Goal: Information Seeking & Learning: Learn about a topic

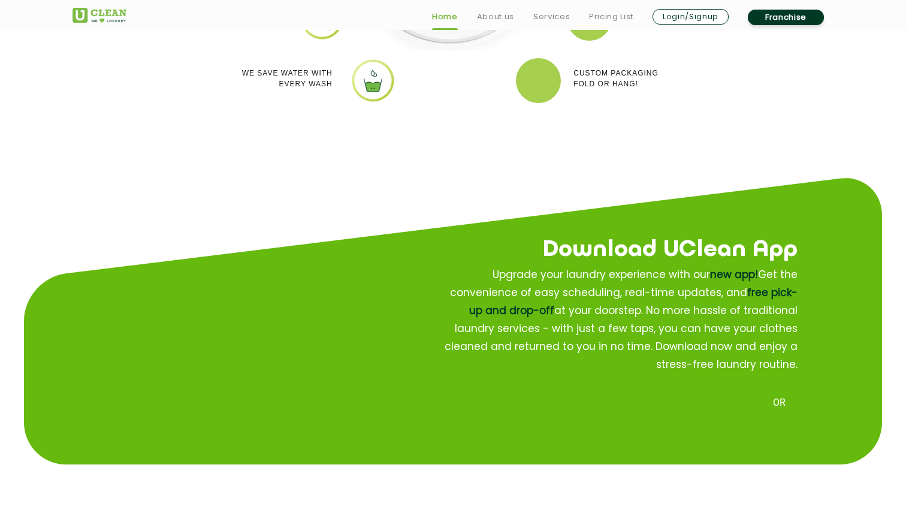
scroll to position [1318, 0]
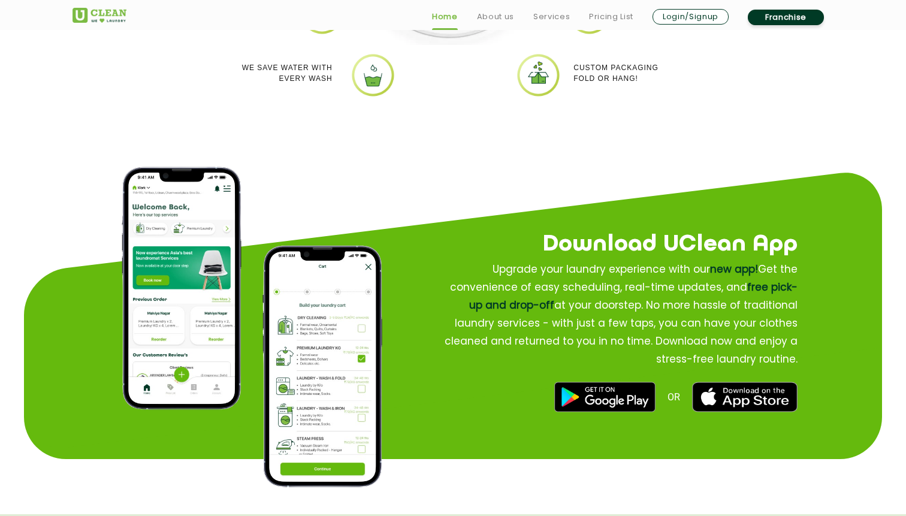
click at [172, 278] on img at bounding box center [182, 288] width 120 height 243
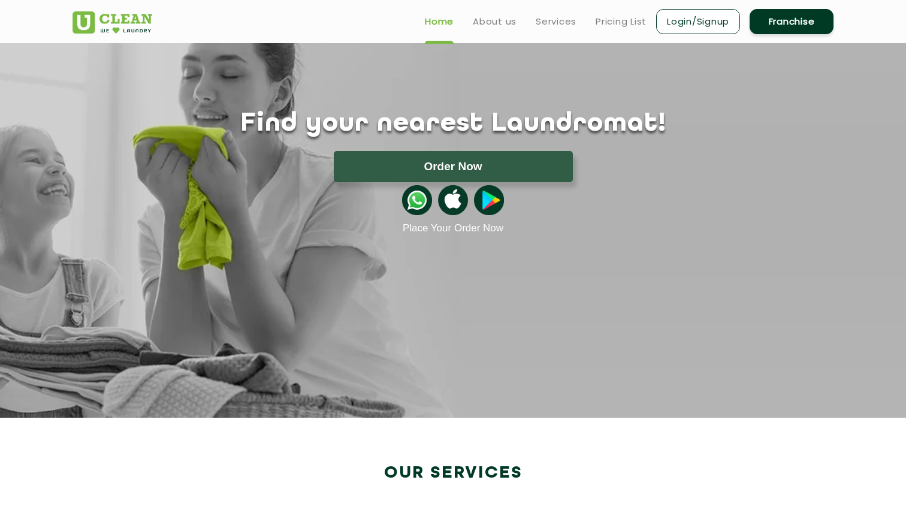
scroll to position [0, 0]
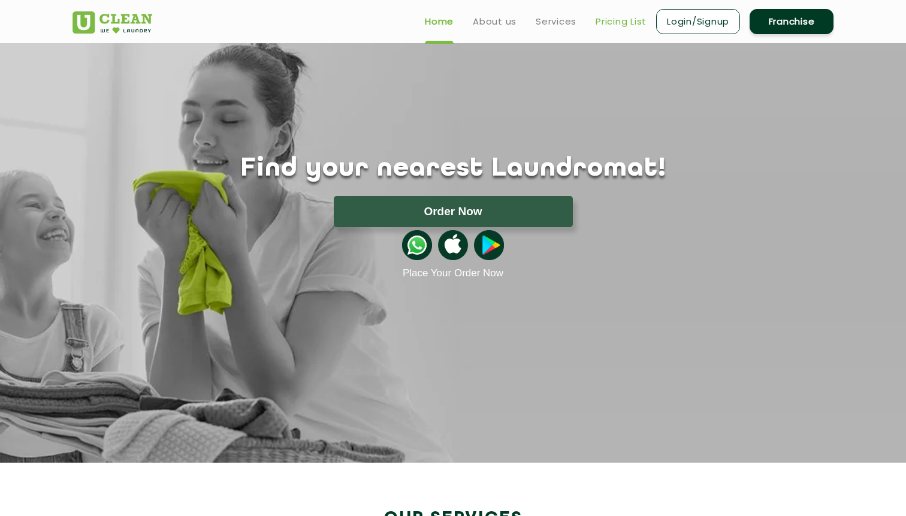
click at [617, 26] on link "Pricing List" at bounding box center [621, 21] width 51 height 14
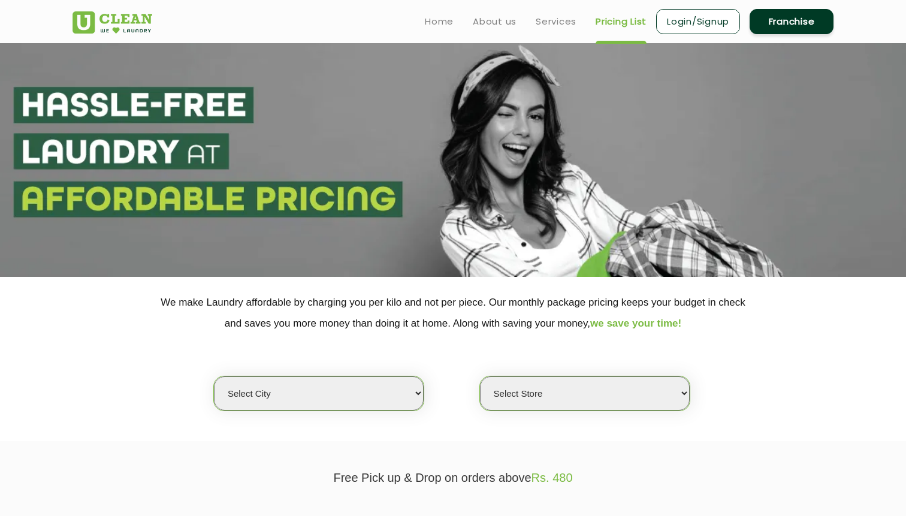
click at [374, 384] on select "Select city [GEOGRAPHIC_DATA] [GEOGRAPHIC_DATA] [GEOGRAPHIC_DATA] [GEOGRAPHIC_D…" at bounding box center [319, 393] width 210 height 34
select select "125"
click at [214, 376] on select "Select city [GEOGRAPHIC_DATA] [GEOGRAPHIC_DATA] [GEOGRAPHIC_DATA] [GEOGRAPHIC_D…" at bounding box center [319, 393] width 210 height 34
click at [459, 395] on div "Select city [GEOGRAPHIC_DATA] [GEOGRAPHIC_DATA] [GEOGRAPHIC_DATA] [GEOGRAPHIC_D…" at bounding box center [453, 372] width 779 height 77
click at [516, 396] on select "Select Store UClean Aalo" at bounding box center [585, 393] width 210 height 34
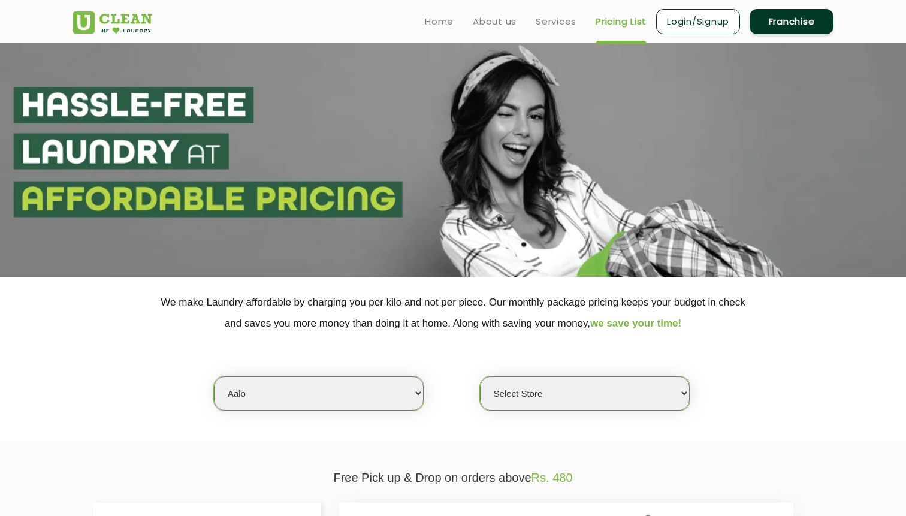
select select "354"
click at [480, 376] on select "Select Store UClean Aalo" at bounding box center [585, 393] width 210 height 34
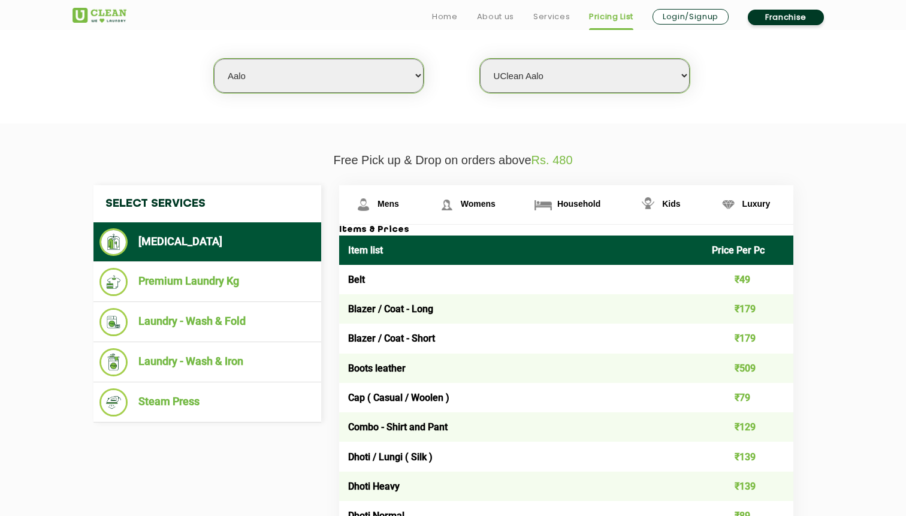
scroll to position [321, 0]
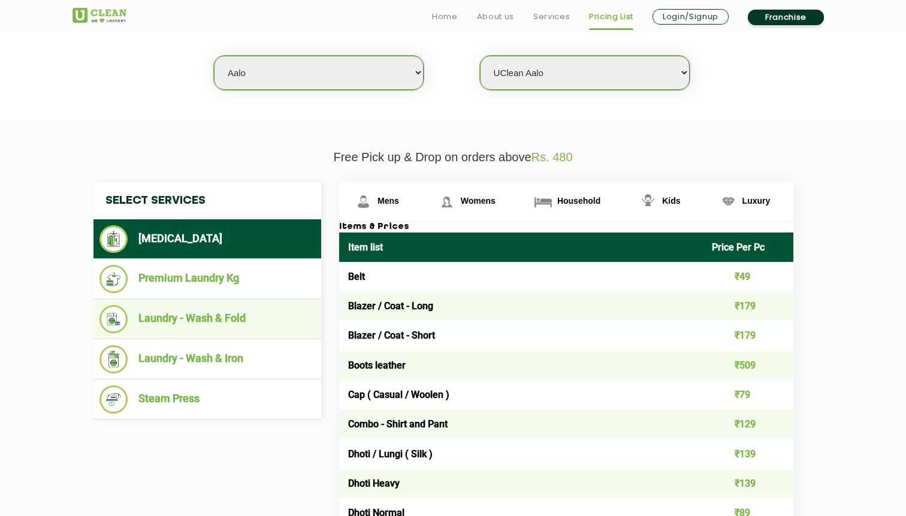
click at [249, 327] on li "Laundry - Wash & Fold" at bounding box center [207, 319] width 216 height 28
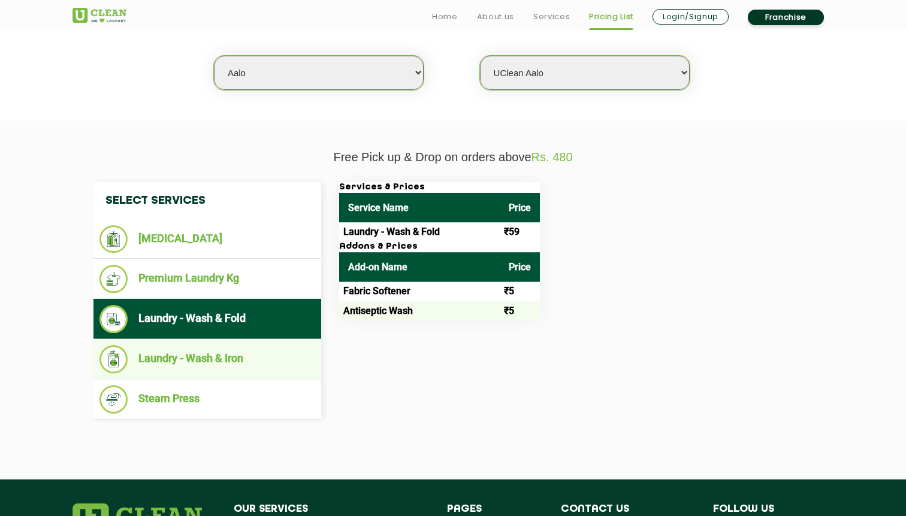
click at [250, 364] on li "Laundry - Wash & Iron" at bounding box center [207, 359] width 216 height 28
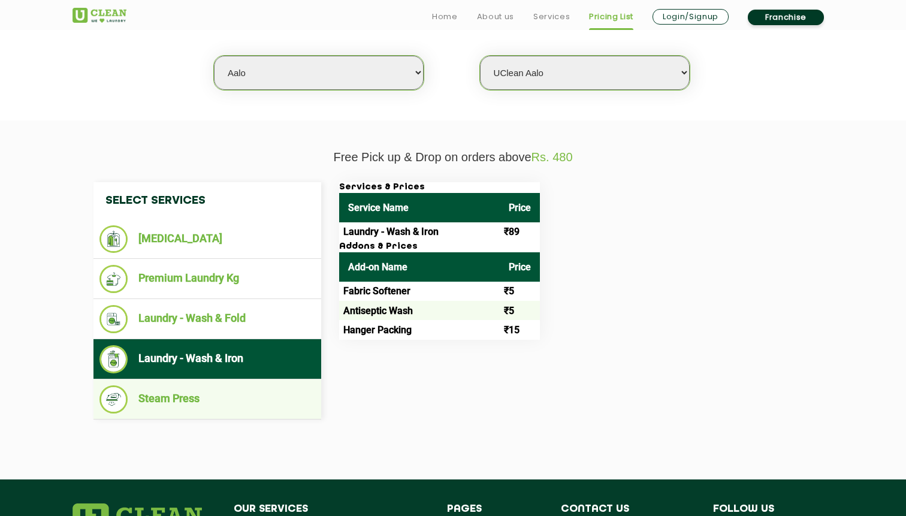
click at [232, 392] on li "Steam Press" at bounding box center [207, 399] width 216 height 28
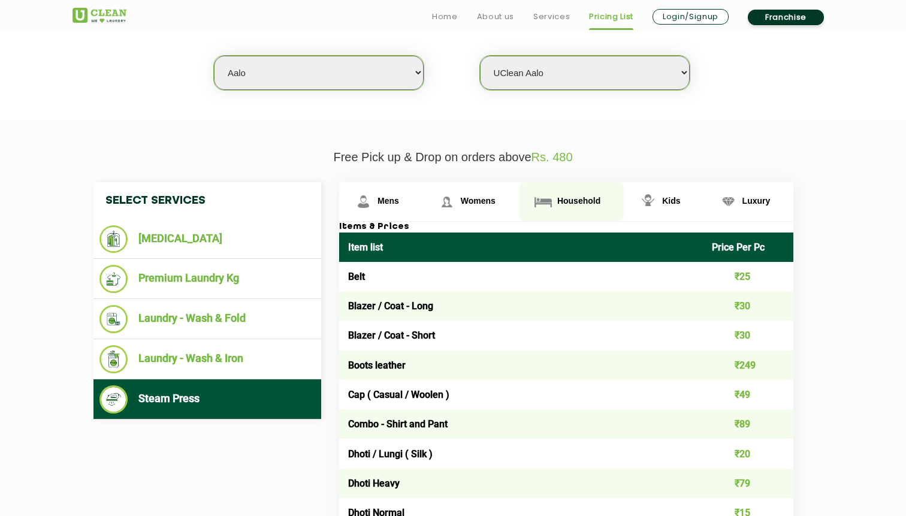
click at [571, 206] on span "Household" at bounding box center [578, 201] width 43 height 10
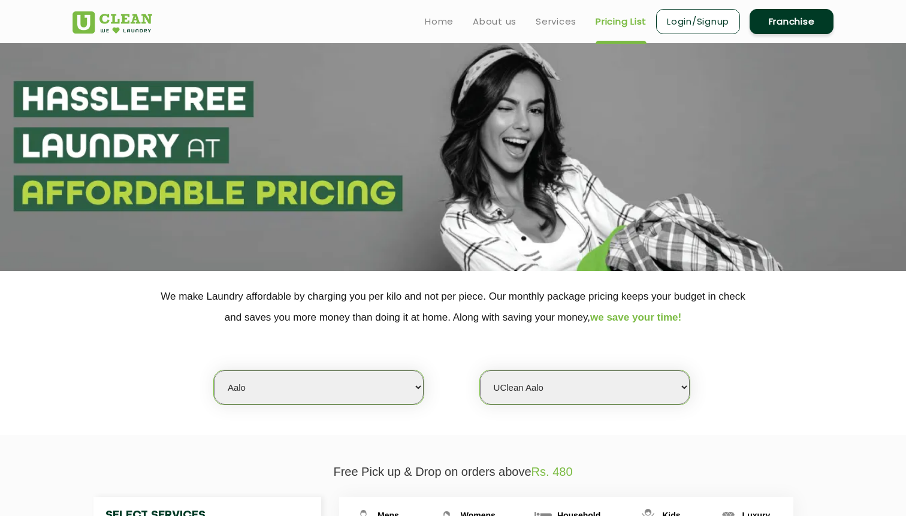
scroll to position [0, 0]
